Goal: Task Accomplishment & Management: Manage account settings

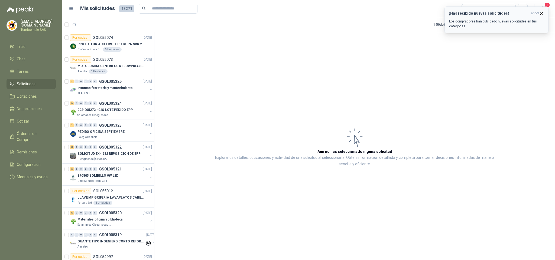
drag, startPoint x: 530, startPoint y: 9, endPoint x: 535, endPoint y: 11, distance: 5.1
click at [533, 10] on button "¡Has recibido nuevas solicitudes! ahora Los compradores han publicado nuevas so…" at bounding box center [497, 20] width 104 height 27
click at [536, 11] on span "ahora" at bounding box center [535, 13] width 9 height 5
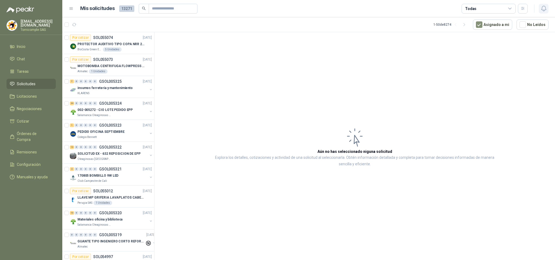
click at [541, 10] on icon "button" at bounding box center [544, 8] width 7 height 7
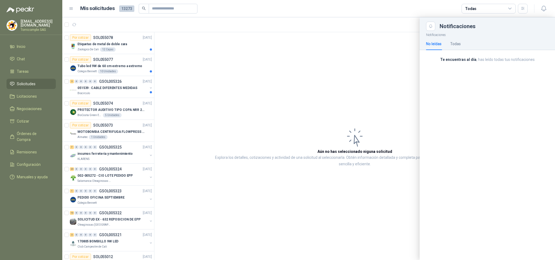
click at [102, 86] on div at bounding box center [308, 138] width 493 height 243
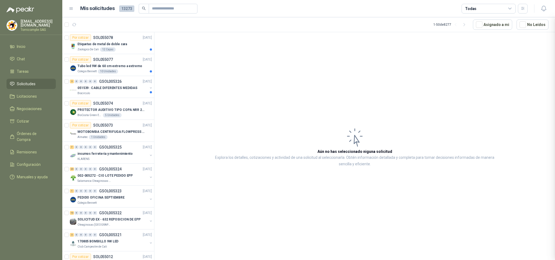
click at [102, 86] on div at bounding box center [308, 138] width 493 height 243
click at [102, 86] on p "051539 : CABLE DIFERENTES MEDIDAS" at bounding box center [107, 88] width 60 height 5
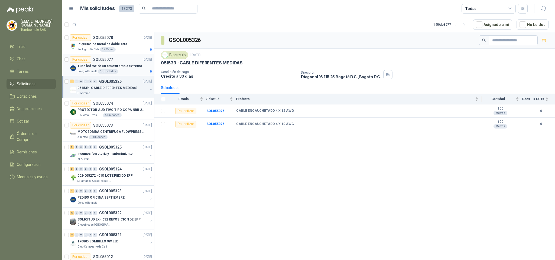
click at [107, 67] on p "Tubo led 9W de 60 cm extremo a extremo" at bounding box center [109, 66] width 64 height 5
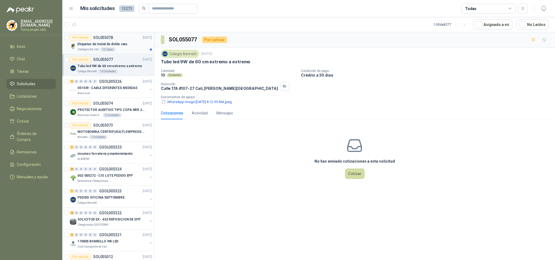
click at [99, 45] on p "Etiquetas de metal de doble cara" at bounding box center [102, 44] width 50 height 5
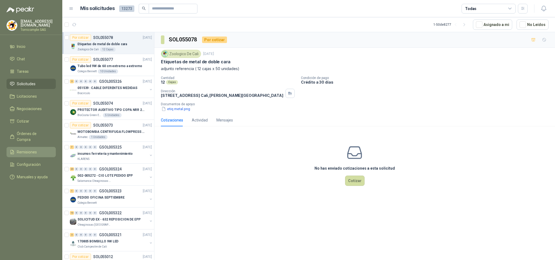
click at [42, 149] on li "Remisiones" at bounding box center [31, 152] width 43 height 6
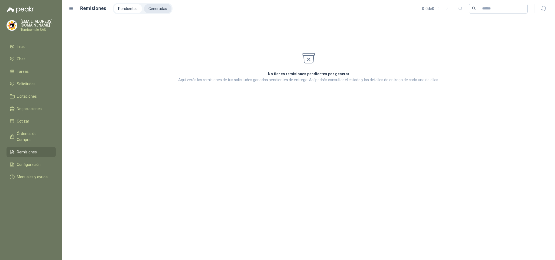
click at [156, 8] on li "Generadas" at bounding box center [157, 8] width 27 height 9
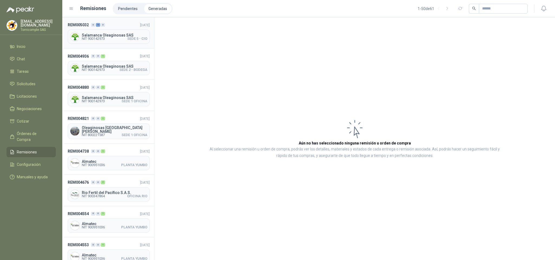
click at [124, 33] on span "Salamanca Oleaginosas SAS" at bounding box center [115, 35] width 66 height 4
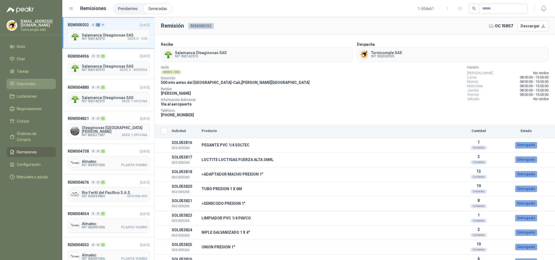
click at [46, 82] on li "Solicitudes" at bounding box center [31, 84] width 43 height 6
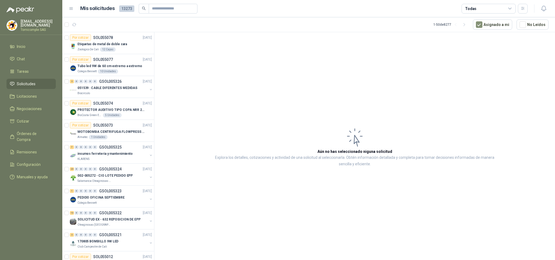
drag, startPoint x: 38, startPoint y: 89, endPoint x: 34, endPoint y: 82, distance: 8.0
click at [37, 87] on ul "Inicio Chat Tareas Solicitudes Licitaciones Negociaciones Cotizar Órdenes de Co…" at bounding box center [31, 112] width 62 height 143
click at [34, 82] on span "Solicitudes" at bounding box center [26, 84] width 19 height 6
click at [28, 47] on li "Inicio" at bounding box center [31, 47] width 43 height 6
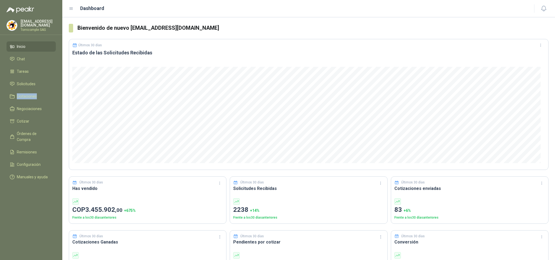
click at [36, 76] on ul "Inicio Chat Tareas Solicitudes Licitaciones Negociaciones Cotizar Órdenes de Co…" at bounding box center [31, 112] width 62 height 143
click at [36, 79] on link "Solicitudes" at bounding box center [31, 84] width 49 height 10
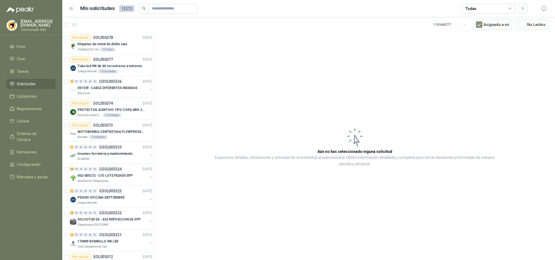
click at [27, 81] on span "Solicitudes" at bounding box center [26, 84] width 19 height 6
click at [23, 51] on ul "Inicio Chat Tareas Solicitudes Licitaciones Negociaciones Cotizar Órdenes de Co…" at bounding box center [31, 112] width 62 height 143
click at [21, 46] on span "Inicio" at bounding box center [21, 47] width 9 height 6
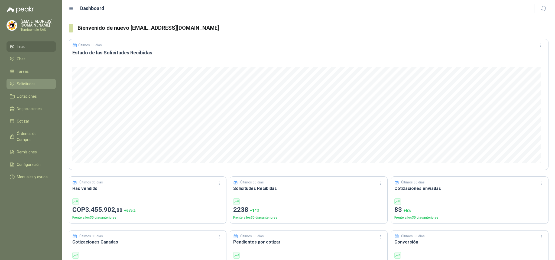
click at [29, 81] on span "Solicitudes" at bounding box center [26, 84] width 19 height 6
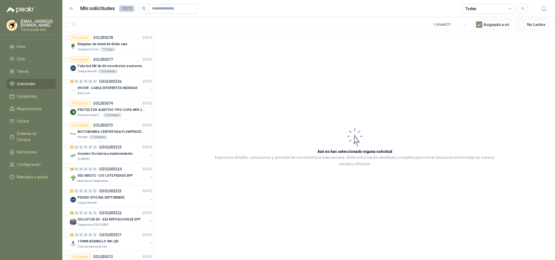
click at [154, 101] on div "Por cotizar SOL055078 [DATE] Etiquetas de metal de [PERSON_NAME] Zoologico De C…" at bounding box center [108, 147] width 92 height 230
click at [32, 82] on span "Solicitudes" at bounding box center [26, 84] width 19 height 6
click at [21, 44] on span "Inicio" at bounding box center [21, 47] width 9 height 6
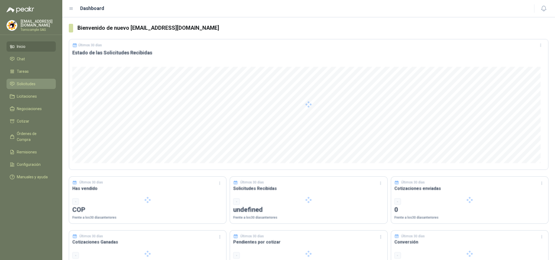
click at [26, 83] on span "Solicitudes" at bounding box center [26, 84] width 19 height 6
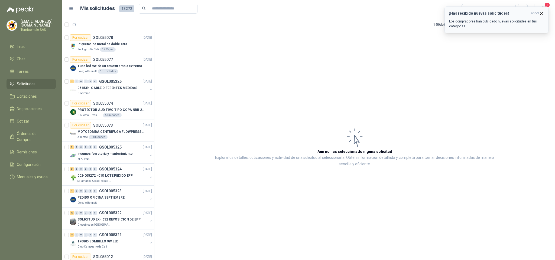
click at [516, 23] on p "Los compradores han publicado nuevas solicitudes en tus categorías." at bounding box center [496, 24] width 95 height 10
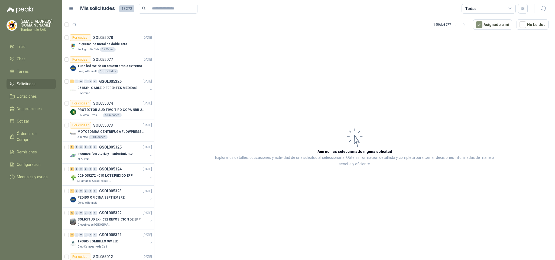
click at [552, 11] on header "Mis solicitudes 13272 Todas" at bounding box center [308, 8] width 493 height 17
click at [549, 10] on header "Mis solicitudes 13272 Todas" at bounding box center [308, 8] width 493 height 17
click at [546, 9] on icon "button" at bounding box center [543, 8] width 5 height 5
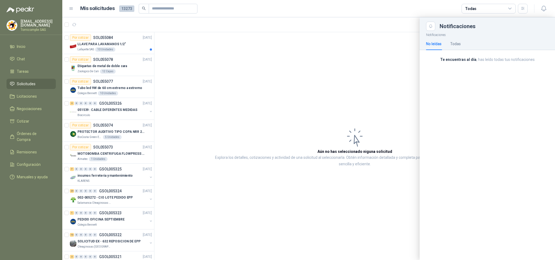
click at [136, 50] on div at bounding box center [308, 138] width 493 height 243
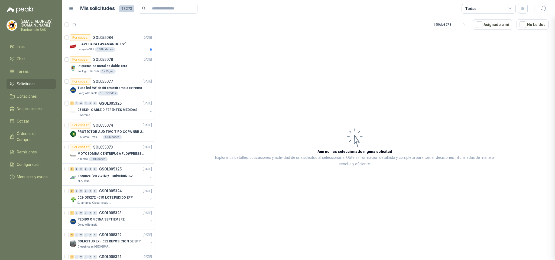
click at [136, 50] on div at bounding box center [308, 138] width 493 height 243
click at [136, 50] on div "Lafayette SAS 10 Unidades" at bounding box center [114, 49] width 75 height 4
drag, startPoint x: 136, startPoint y: 50, endPoint x: 118, endPoint y: 8, distance: 45.3
click at [134, 46] on div "LLAVE PARA LAVAMANOS 1/2" Lafayette SAS 10 Unidades" at bounding box center [114, 46] width 75 height 11
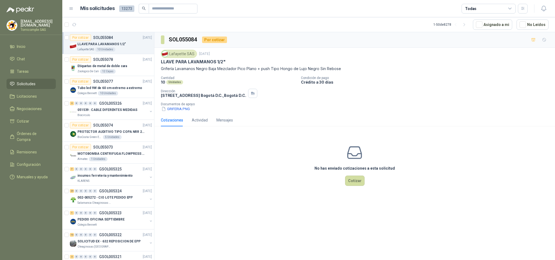
click at [41, 81] on li "Solicitudes" at bounding box center [31, 84] width 43 height 6
click at [39, 46] on li "Inicio" at bounding box center [31, 47] width 43 height 6
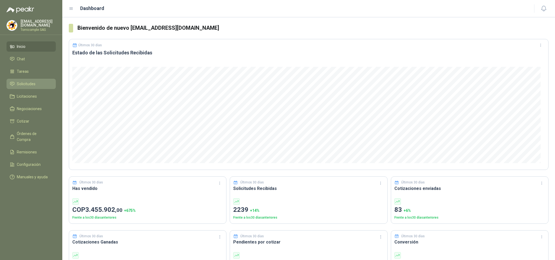
click at [36, 79] on link "Solicitudes" at bounding box center [31, 84] width 49 height 10
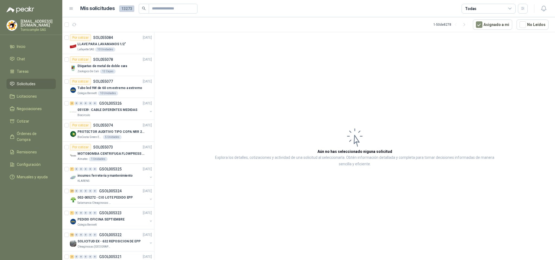
click at [48, 79] on link "Solicitudes" at bounding box center [31, 84] width 49 height 10
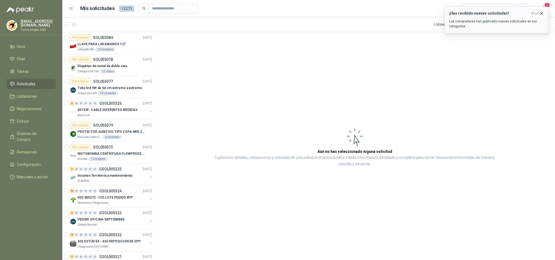
click at [524, 15] on h3 "¡Has recibido nuevas solicitudes!" at bounding box center [489, 13] width 80 height 5
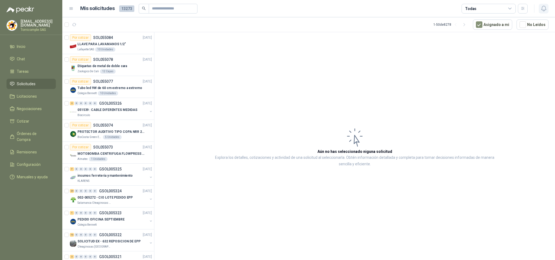
click at [548, 9] on button "button" at bounding box center [544, 9] width 10 height 10
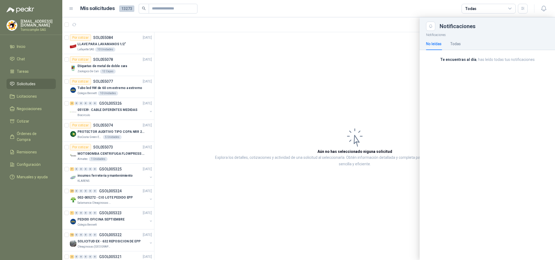
drag, startPoint x: 529, startPoint y: 64, endPoint x: 353, endPoint y: 9, distance: 185.1
click at [529, 64] on div "Notificaciones No leídas Todas Te encuentras al día , has leído todas tus notif…" at bounding box center [487, 145] width 135 height 229
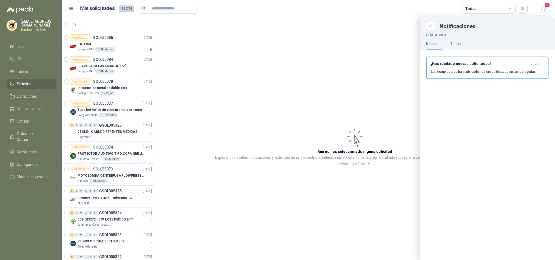
click at [117, 47] on div at bounding box center [308, 138] width 493 height 243
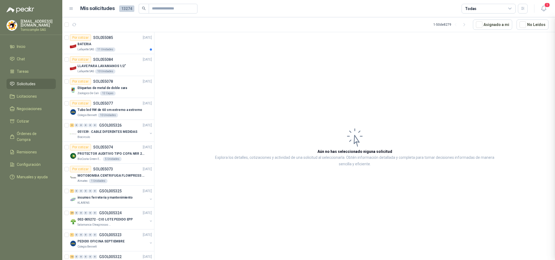
click at [117, 47] on div at bounding box center [308, 138] width 493 height 243
click at [117, 47] on div "Lafayette SAS 11 Unidades" at bounding box center [114, 49] width 75 height 4
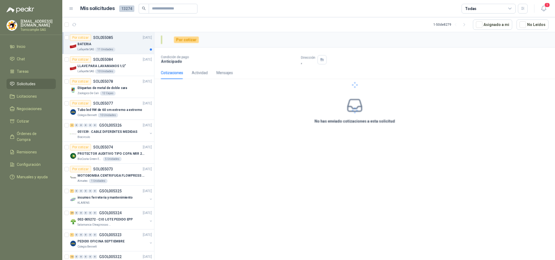
click at [117, 47] on div "Lafayette SAS 11 Unidades" at bounding box center [114, 49] width 75 height 4
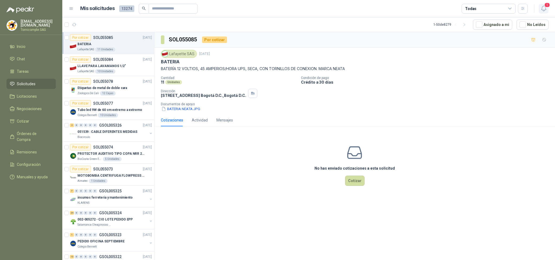
click at [547, 11] on icon "button" at bounding box center [544, 8] width 7 height 7
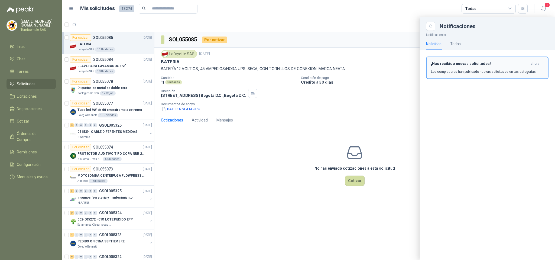
click at [524, 67] on div "¡Has recibido nuevas solicitudes! ahora Los compradores han publicado nuevas so…" at bounding box center [487, 68] width 113 height 13
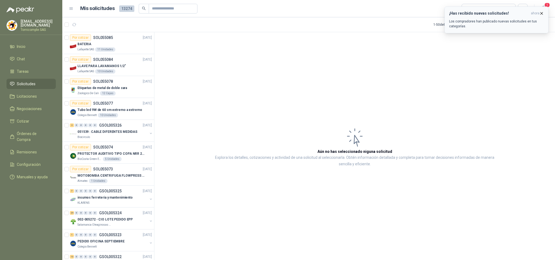
click at [513, 27] on p "Los compradores han publicado nuevas solicitudes en tus categorías." at bounding box center [496, 24] width 95 height 10
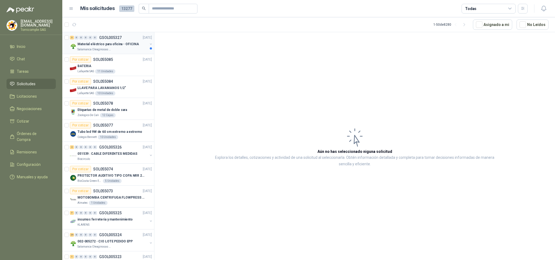
click at [108, 47] on p "Material eléctrico para oficina - OFICINA" at bounding box center [108, 44] width 62 height 5
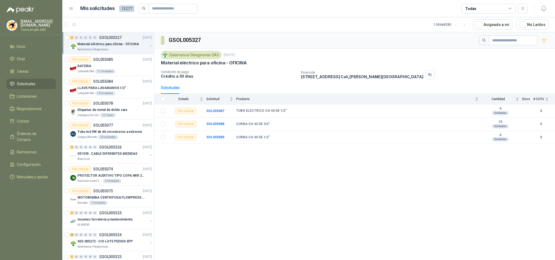
drag, startPoint x: 59, startPoint y: 78, endPoint x: 46, endPoint y: 82, distance: 13.2
click at [58, 78] on ul "Inicio Chat Tareas Solicitudes Licitaciones Negociaciones Cotizar Órdenes de Co…" at bounding box center [31, 112] width 62 height 143
click at [46, 82] on li "Solicitudes" at bounding box center [31, 84] width 43 height 6
drag, startPoint x: 30, startPoint y: 41, endPoint x: 30, endPoint y: 76, distance: 35.8
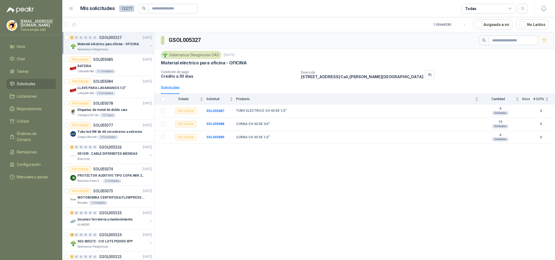
click at [30, 41] on link "Inicio" at bounding box center [31, 46] width 49 height 10
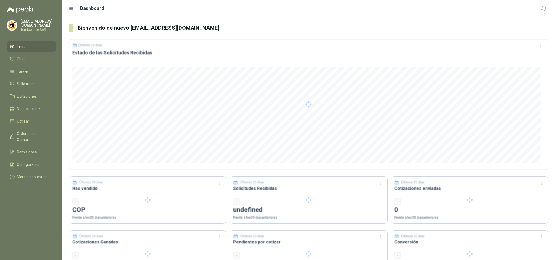
drag, startPoint x: 33, startPoint y: 80, endPoint x: 26, endPoint y: 7, distance: 73.4
click at [33, 81] on span "Solicitudes" at bounding box center [26, 84] width 19 height 6
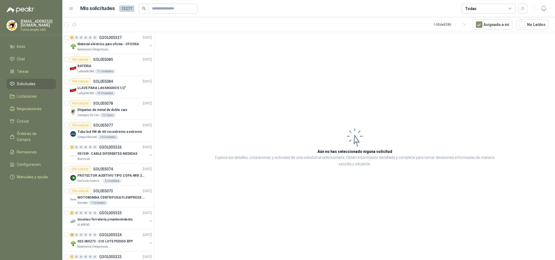
click at [33, 79] on link "Solicitudes" at bounding box center [31, 84] width 49 height 10
click at [34, 79] on link "Solicitudes" at bounding box center [31, 84] width 49 height 10
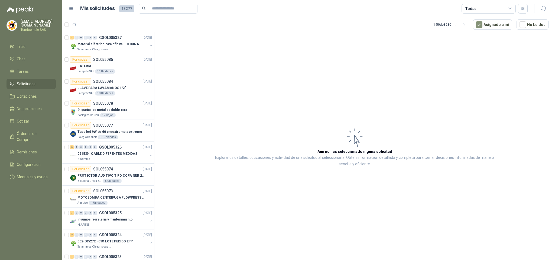
click at [31, 82] on span "Solicitudes" at bounding box center [26, 84] width 19 height 6
drag, startPoint x: 26, startPoint y: 49, endPoint x: 26, endPoint y: 46, distance: 3.0
click at [26, 48] on link "Inicio" at bounding box center [31, 46] width 49 height 10
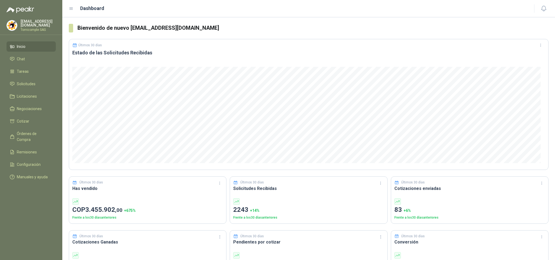
click at [32, 89] on ul "Inicio Chat Tareas Solicitudes Licitaciones Negociaciones Cotizar Órdenes de Co…" at bounding box center [31, 112] width 62 height 143
click at [33, 81] on span "Solicitudes" at bounding box center [26, 84] width 19 height 6
drag, startPoint x: 33, startPoint y: 80, endPoint x: 109, endPoint y: 18, distance: 98.3
click at [45, 67] on ul "Inicio Chat Tareas Solicitudes Licitaciones Negociaciones Cotizar Órdenes de Co…" at bounding box center [31, 112] width 62 height 143
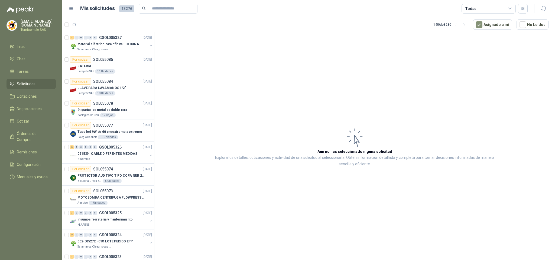
click at [31, 79] on link "Solicitudes" at bounding box center [31, 84] width 49 height 10
click at [25, 47] on span "Inicio" at bounding box center [21, 47] width 9 height 6
click at [23, 85] on span "Solicitudes" at bounding box center [26, 84] width 19 height 6
click at [35, 79] on link "Solicitudes" at bounding box center [31, 84] width 49 height 10
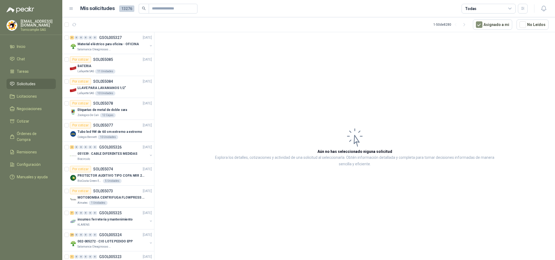
click at [36, 40] on menu "[EMAIL_ADDRESS][DOMAIN_NAME] Tornicomple SAS Inicio Chat Tareas Solicitudes Lic…" at bounding box center [31, 130] width 62 height 260
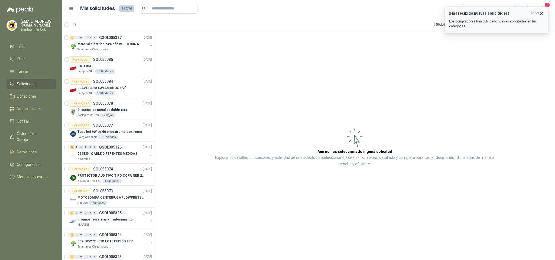
click at [524, 21] on p "Los compradores han publicado nuevas solicitudes en tus categorías." at bounding box center [496, 24] width 95 height 10
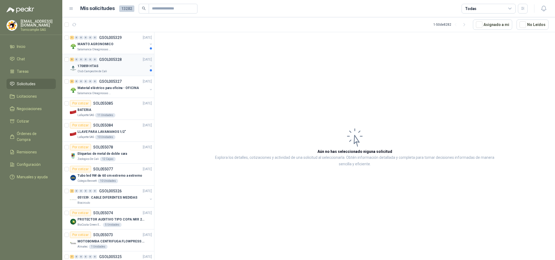
click at [82, 69] on p "170859 HTAS" at bounding box center [87, 66] width 21 height 5
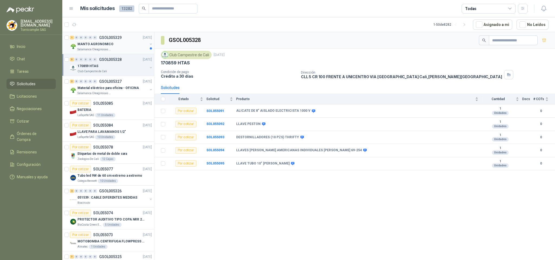
click at [99, 36] on p "GSOL005329" at bounding box center [110, 38] width 22 height 4
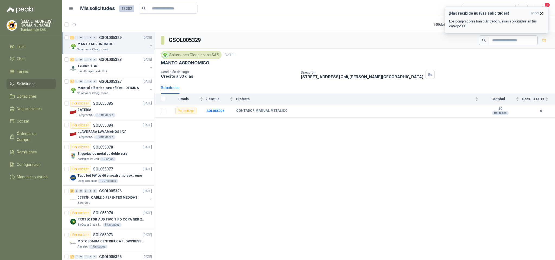
click at [532, 27] on p "Los compradores han publicado nuevas solicitudes en tus categorías." at bounding box center [496, 24] width 95 height 10
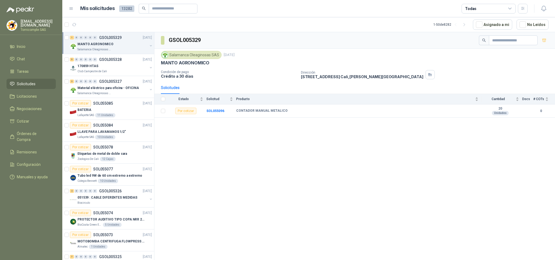
click at [540, 13] on header "Mis solicitudes 13282 Todas" at bounding box center [308, 8] width 493 height 17
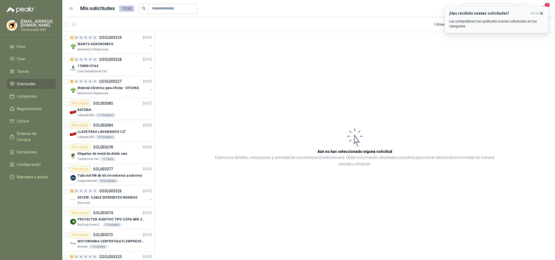
click at [541, 12] on icon "button" at bounding box center [541, 13] width 5 height 5
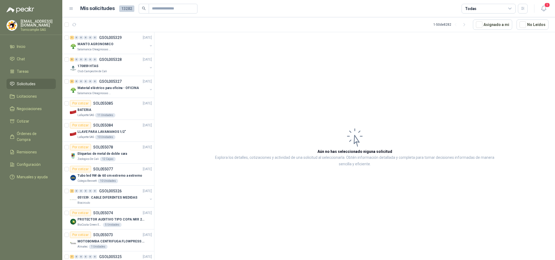
click at [541, 12] on icon "button" at bounding box center [544, 8] width 7 height 7
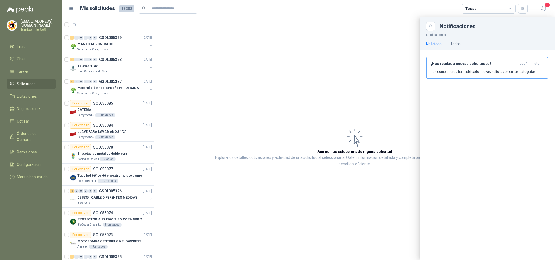
click at [516, 72] on p "Los compradores han publicado nuevas solicitudes en tus categorías." at bounding box center [484, 71] width 106 height 5
